Goal: Communication & Community: Ask a question

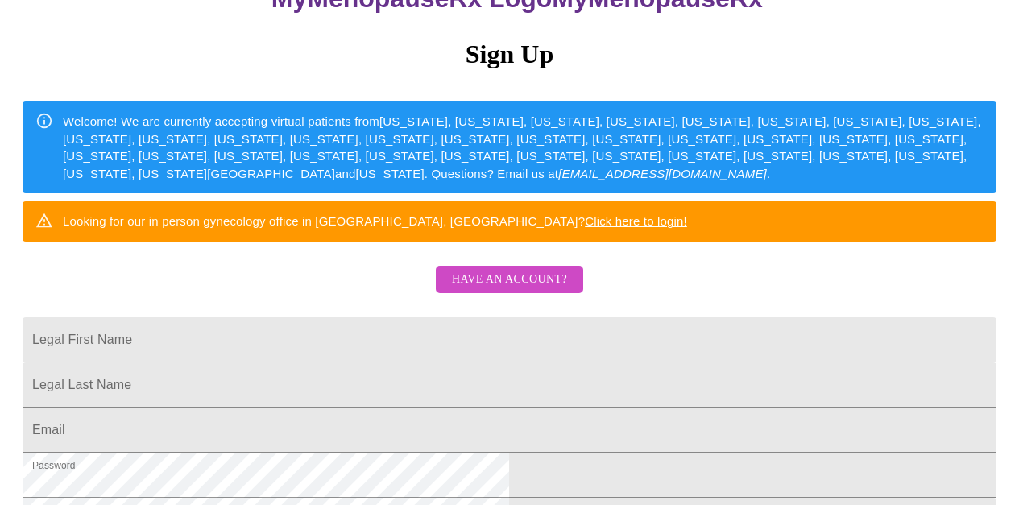
scroll to position [152, 0]
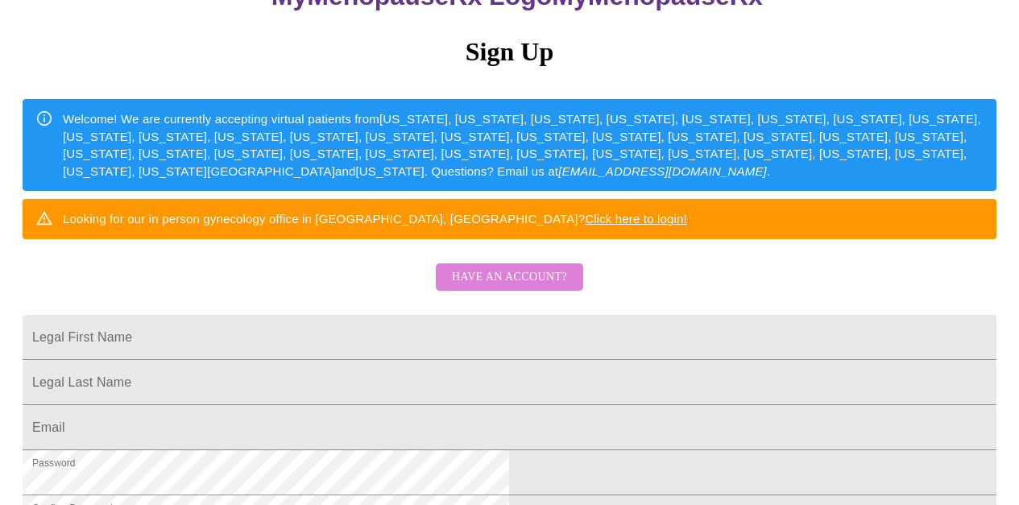
click at [516, 288] on span "Have an account?" at bounding box center [509, 278] width 115 height 20
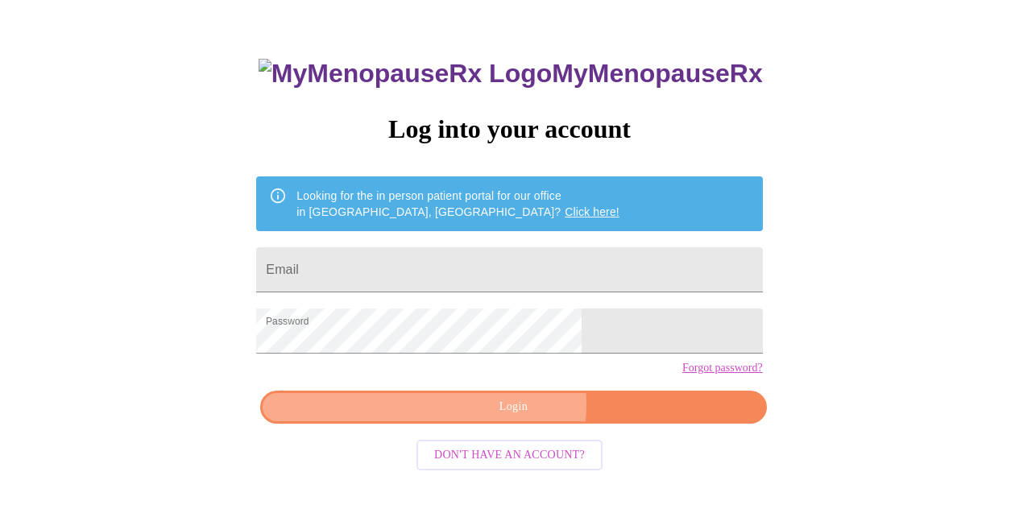
click at [490, 417] on span "Login" at bounding box center [513, 407] width 469 height 20
click at [503, 417] on span "Login" at bounding box center [513, 407] width 469 height 20
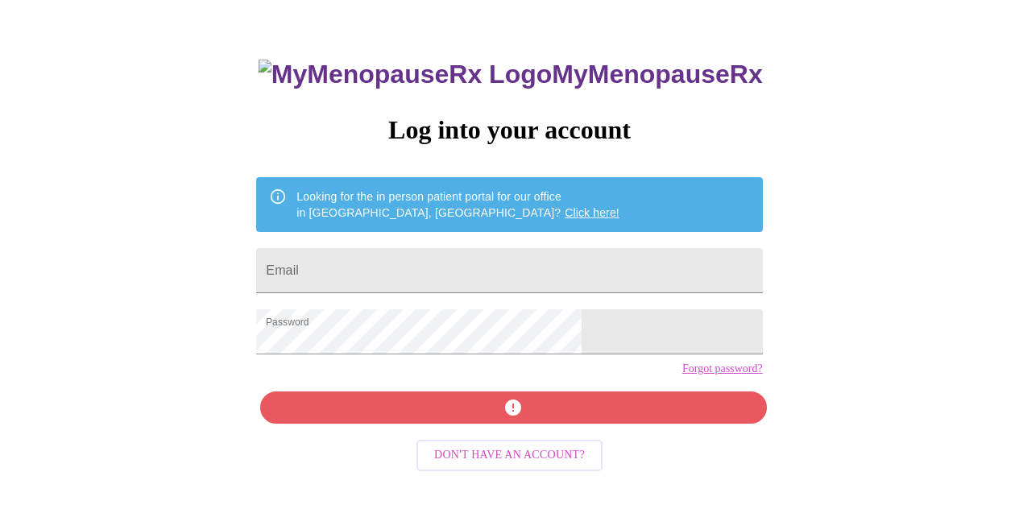
scroll to position [73, 0]
click at [395, 265] on input "Email" at bounding box center [509, 270] width 506 height 45
type input "[PERSON_NAME][EMAIL_ADDRESS][DOMAIN_NAME]"
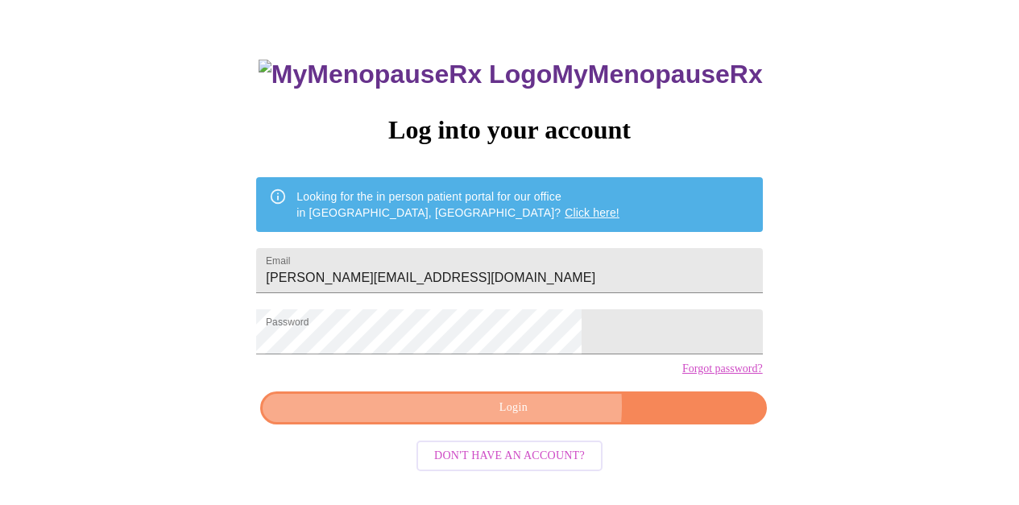
click at [531, 418] on span "Login" at bounding box center [513, 408] width 469 height 20
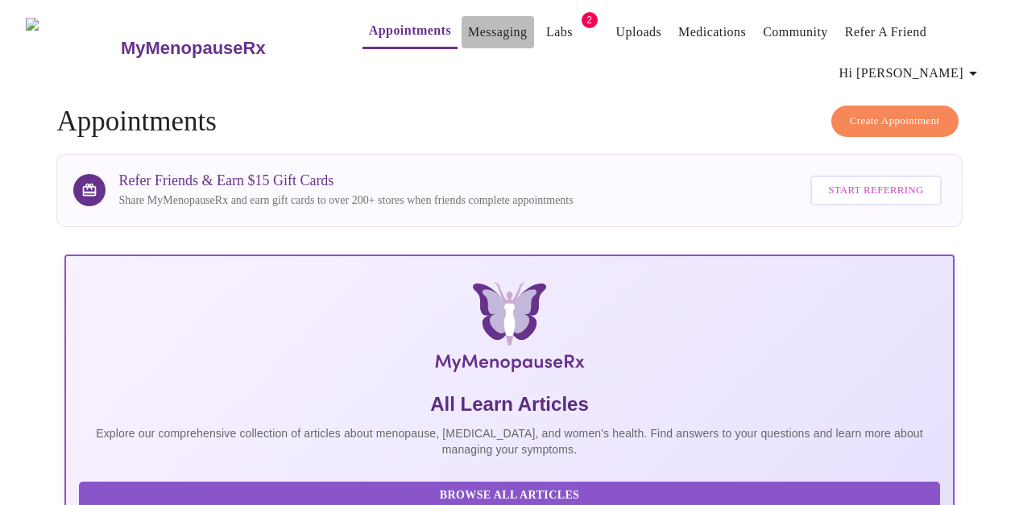
click at [468, 23] on link "Messaging" at bounding box center [497, 32] width 59 height 23
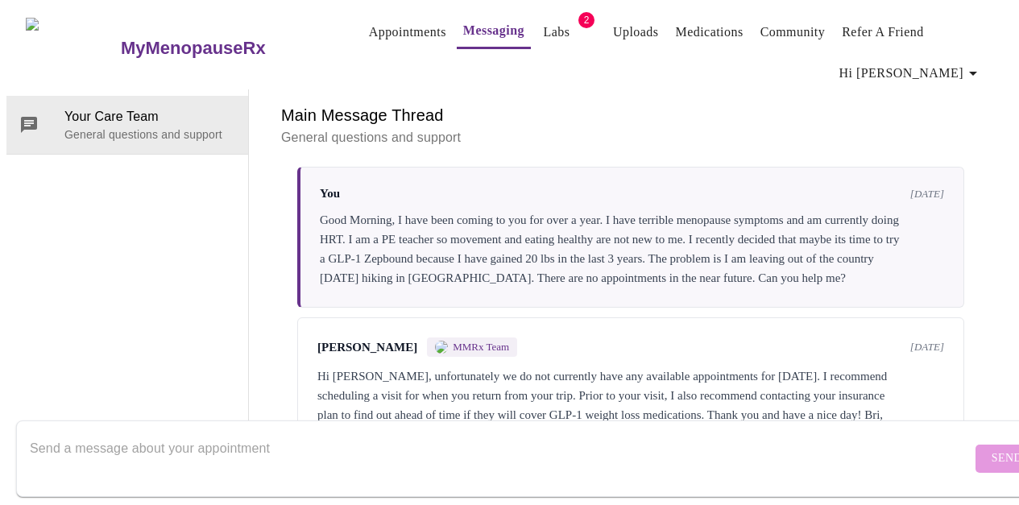
scroll to position [1766, 0]
click at [63, 433] on textarea "Send a message about your appointment" at bounding box center [501, 459] width 942 height 52
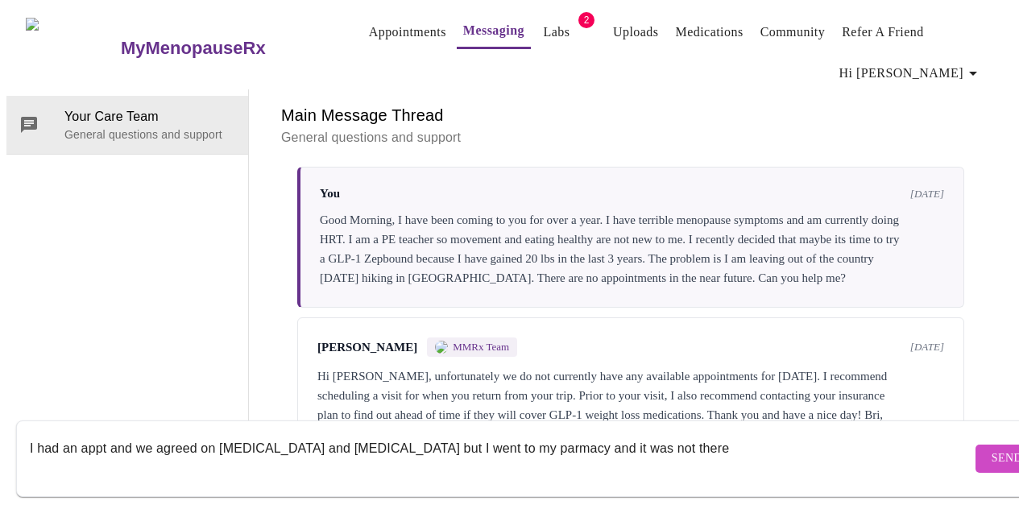
click at [476, 435] on textarea "I had an appt and we agreed on [MEDICAL_DATA] and [MEDICAL_DATA] but I went to …" at bounding box center [501, 459] width 942 height 52
click at [482, 438] on textarea "I had an appt and we agreed on [MEDICAL_DATA] and [MEDICAL_DATA] but I went to …" at bounding box center [501, 459] width 942 height 52
click at [654, 435] on textarea "I had an appt and we agreed on [MEDICAL_DATA] and [MEDICAL_DATA] but I went to …" at bounding box center [501, 459] width 942 height 52
click at [859, 433] on textarea "I had an appt and we agreed on estrogen and progesterone but I went to my pharm…" at bounding box center [501, 459] width 942 height 52
click at [48, 456] on textarea "I had an appt and we agreed on estrogen and progesterone but I went to my pharm…" at bounding box center [501, 459] width 942 height 52
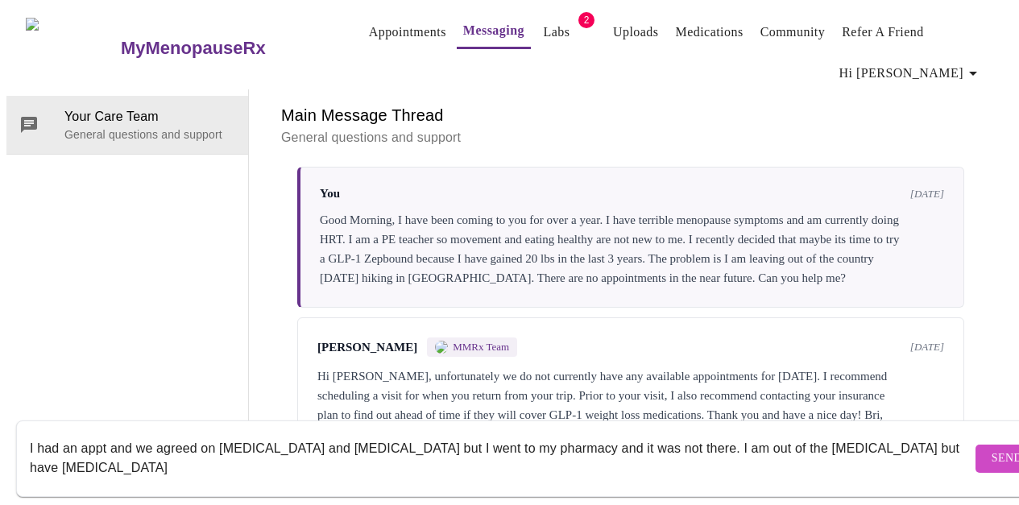
type textarea "I had an appt and we agreed on [MEDICAL_DATA] and [MEDICAL_DATA] but I went to …"
click at [992, 449] on span "Send" at bounding box center [1007, 459] width 31 height 20
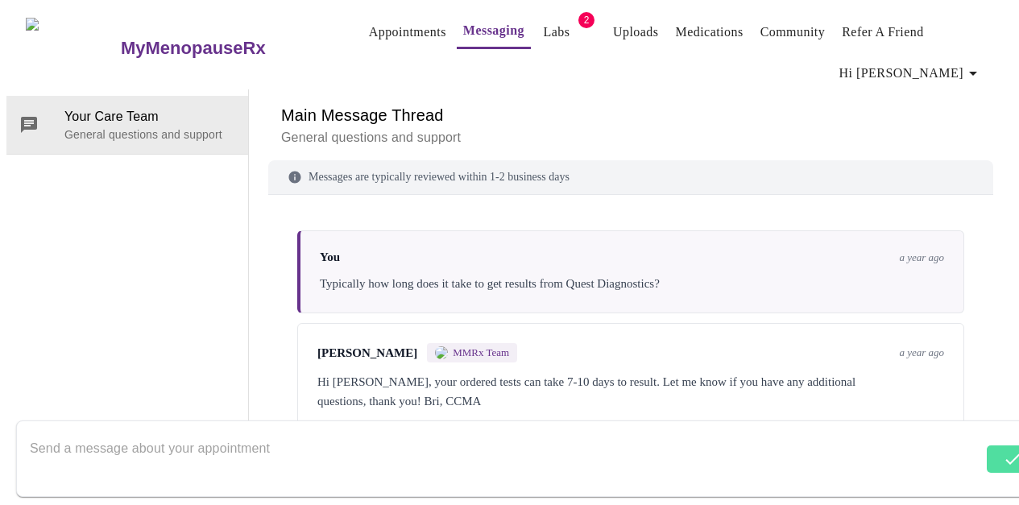
scroll to position [0, 0]
click at [549, 17] on button "Labs" at bounding box center [557, 32] width 52 height 32
click at [579, 14] on span "2" at bounding box center [587, 20] width 16 height 16
click at [544, 25] on link "Labs" at bounding box center [557, 32] width 27 height 23
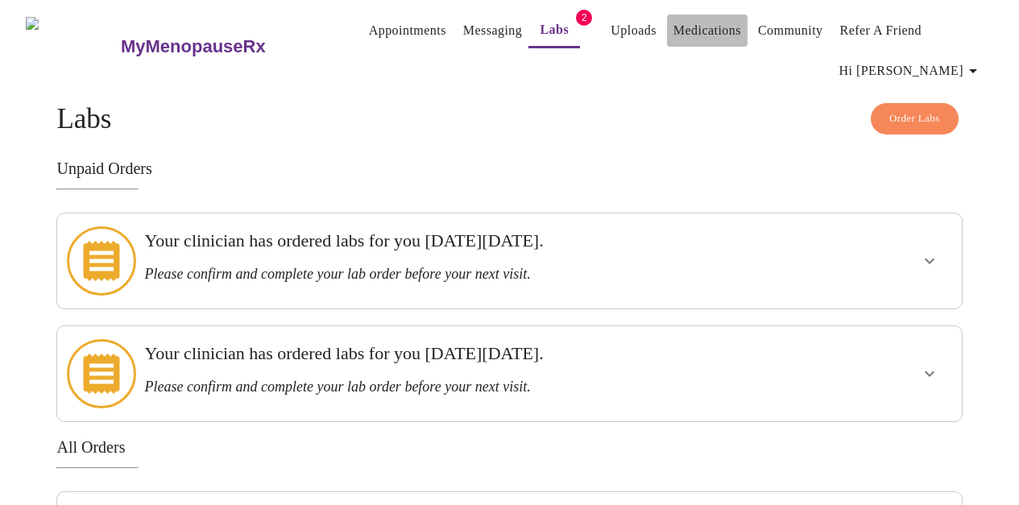
click at [704, 24] on link "Medications" at bounding box center [708, 30] width 68 height 23
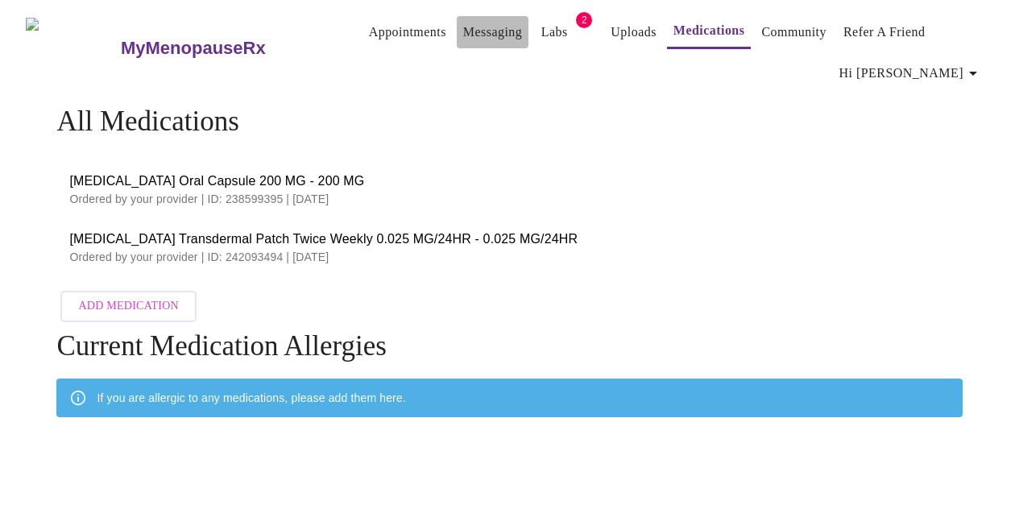
click at [467, 26] on link "Messaging" at bounding box center [492, 32] width 59 height 23
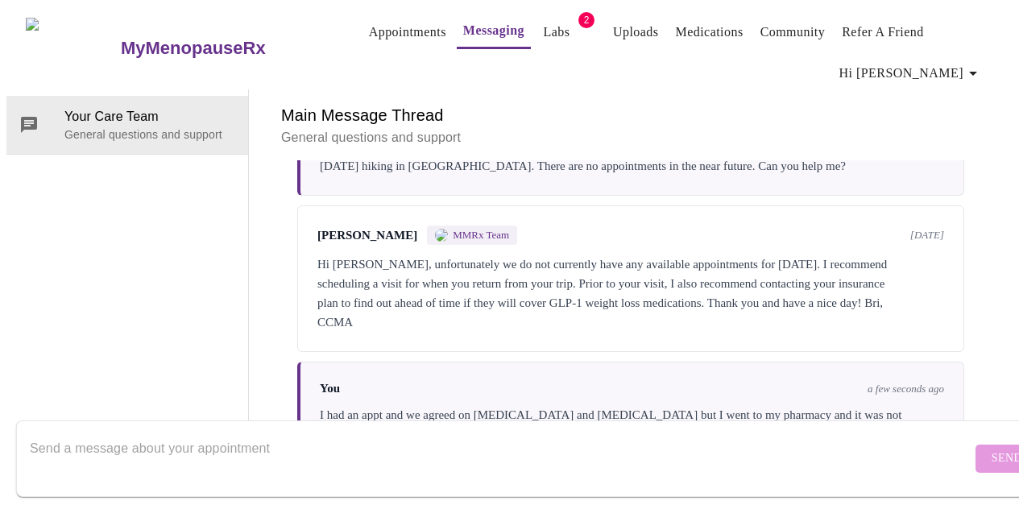
scroll to position [1882, 0]
click at [111, 433] on textarea "Send a message about your appointment" at bounding box center [501, 459] width 942 height 52
click at [36, 435] on textarea "can you just update my prescription" at bounding box center [501, 459] width 942 height 52
click at [246, 438] on textarea "Can you just update my prescription" at bounding box center [501, 459] width 942 height 52
type textarea "Can you just update my prescription?"
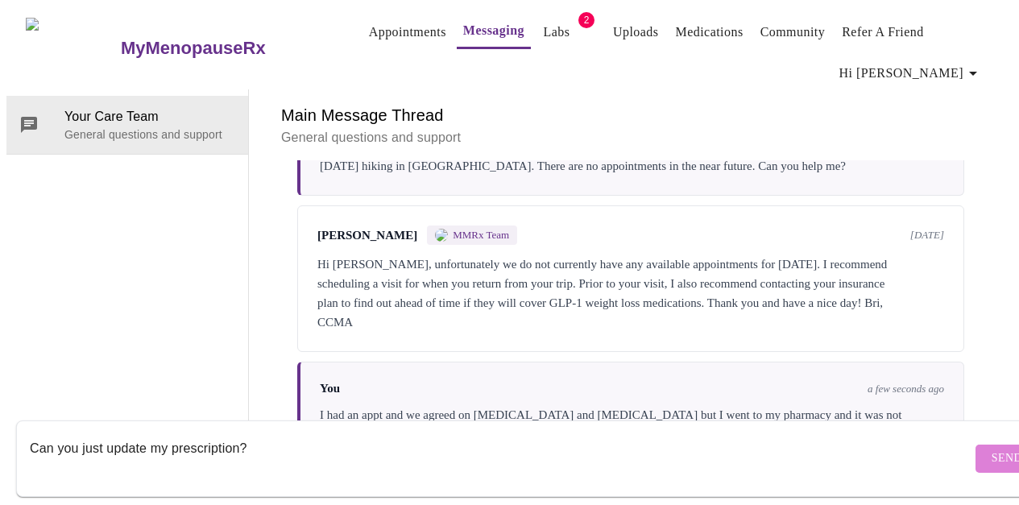
click at [992, 449] on span "Send" at bounding box center [1007, 459] width 31 height 20
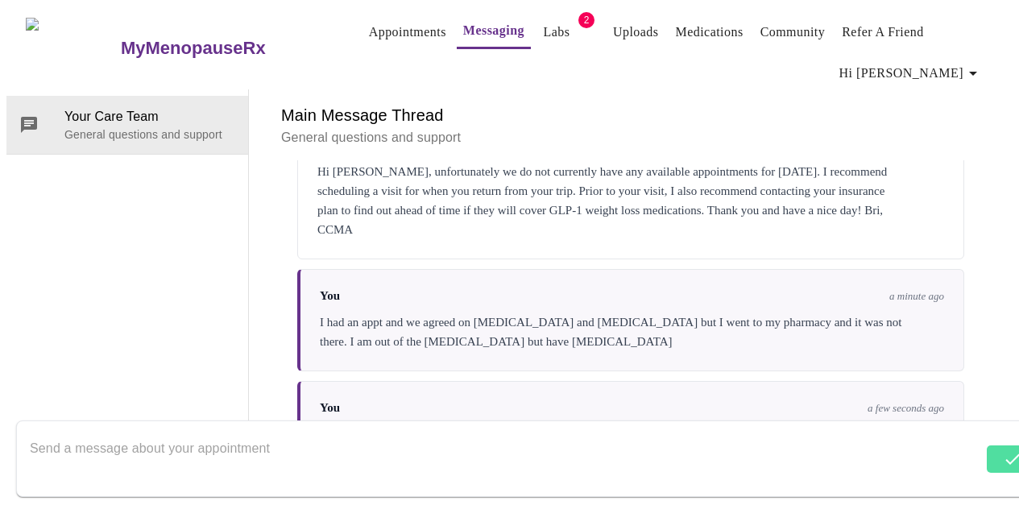
scroll to position [1979, 0]
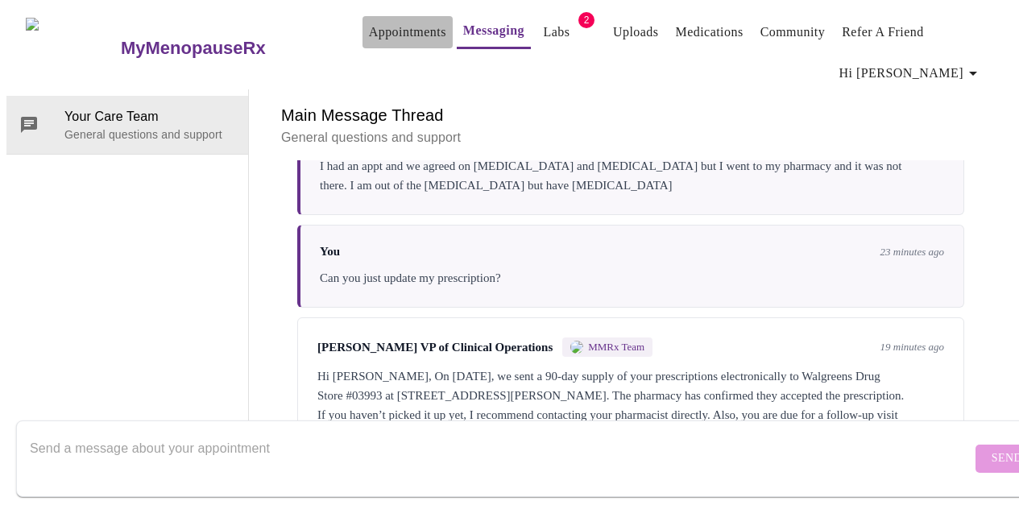
click at [385, 24] on link "Appointments" at bounding box center [407, 32] width 77 height 23
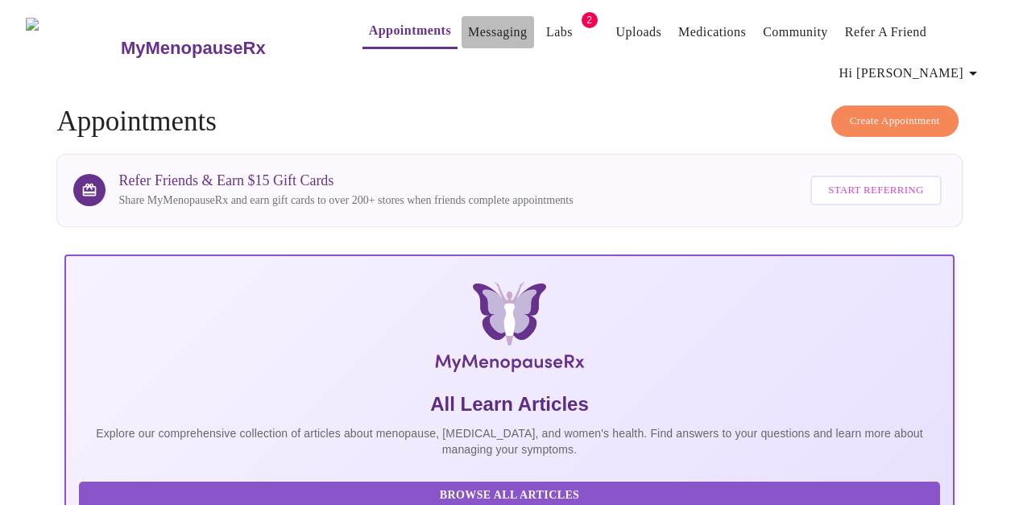
click at [473, 21] on link "Messaging" at bounding box center [497, 32] width 59 height 23
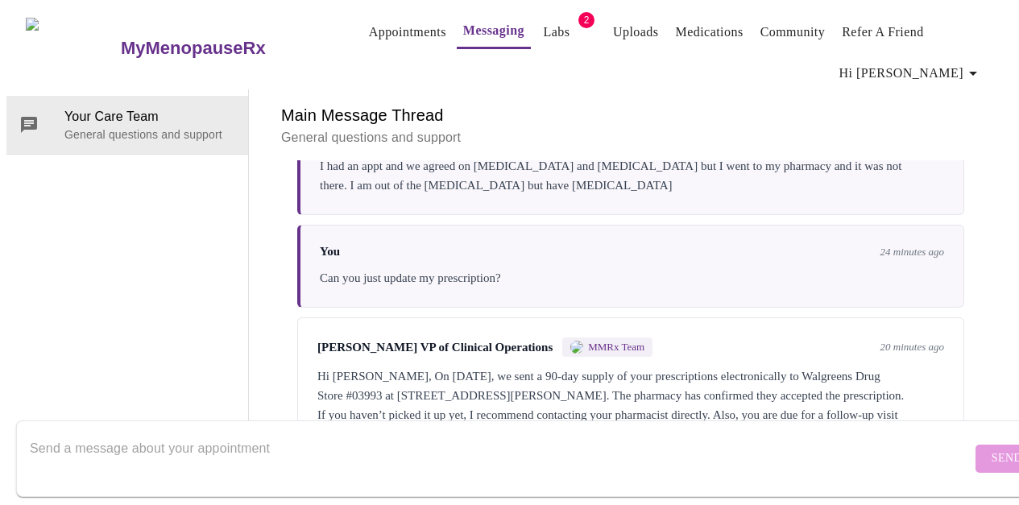
scroll to position [2138, 0]
click at [85, 433] on textarea "Send a message about your appointment" at bounding box center [501, 459] width 942 height 52
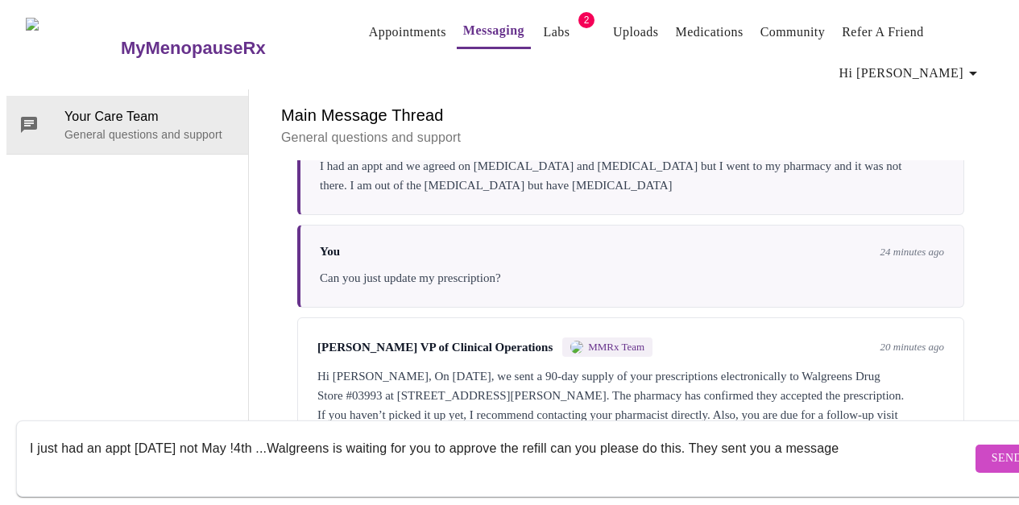
type textarea "I just had an appt [DATE] not May !4th ...Walgreens is waiting for you to appro…"
click at [992, 449] on span "Send" at bounding box center [1007, 459] width 31 height 20
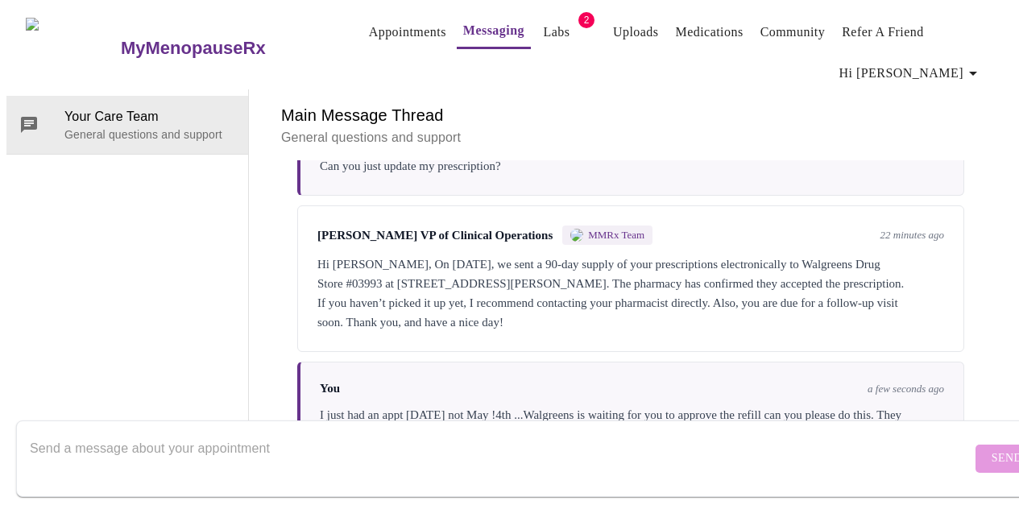
scroll to position [2255, 0]
